Goal: Task Accomplishment & Management: Use online tool/utility

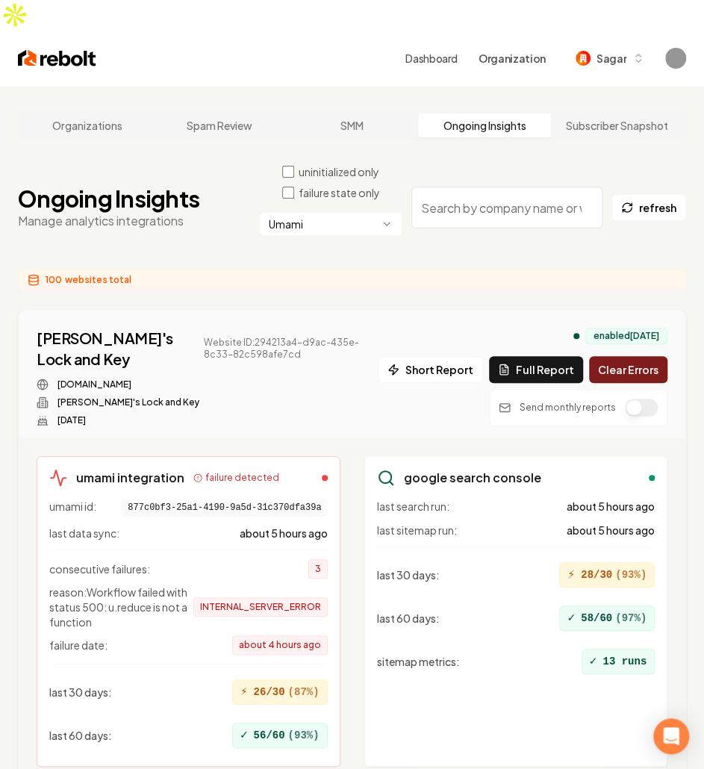
click at [100, 164] on div "Ongoing Insights Manage analytics integrations uninitialized only failure state…" at bounding box center [352, 207] width 669 height 87
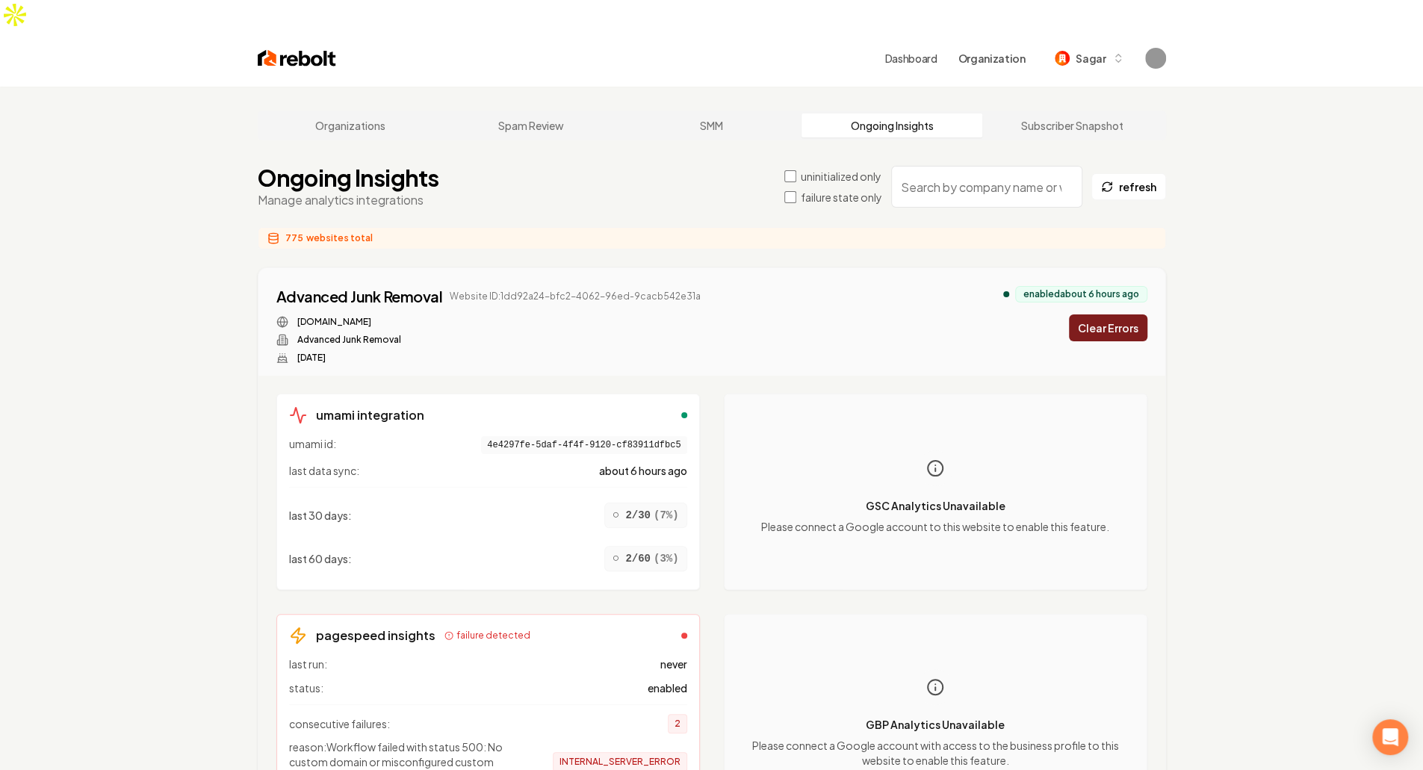
click at [804, 190] on label "failure state only" at bounding box center [841, 197] width 81 height 15
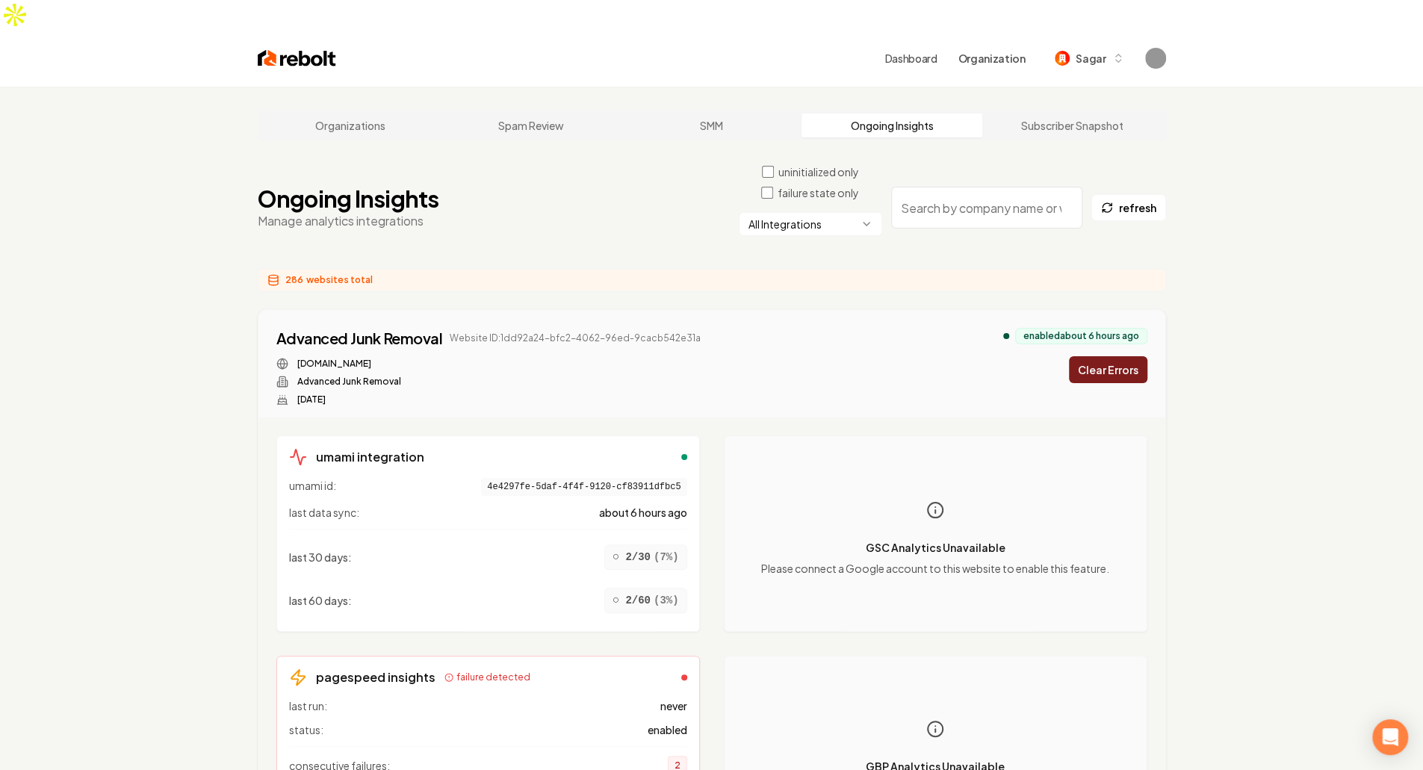
click at [768, 196] on html "Dashboard Organization Sagar Organizations Spam Review SMM Ongoing Insights Sub…" at bounding box center [711, 385] width 1423 height 770
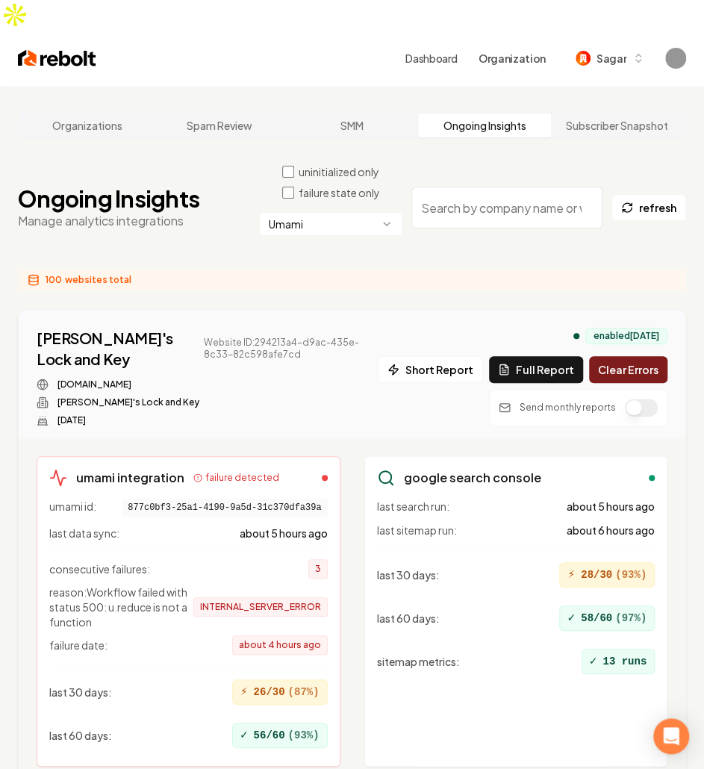
click at [303, 269] on div "100 websites total" at bounding box center [352, 280] width 669 height 22
